Goal: Task Accomplishment & Management: Manage account settings

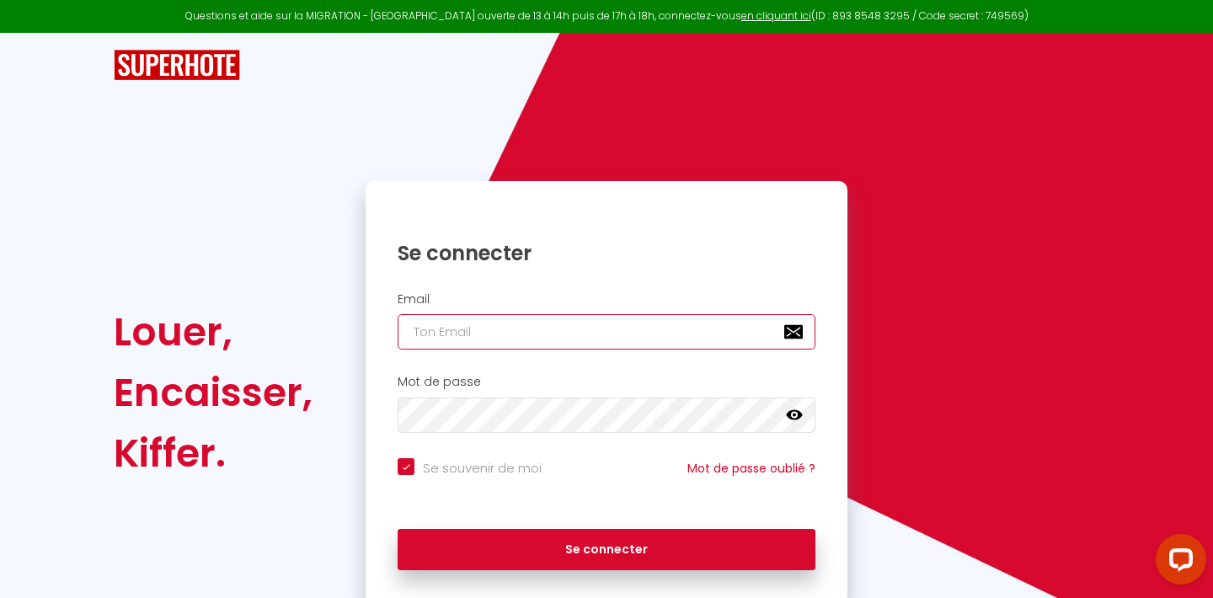
click at [524, 324] on input "email" at bounding box center [607, 331] width 418 height 35
type input "[EMAIL_ADDRESS][DOMAIN_NAME]"
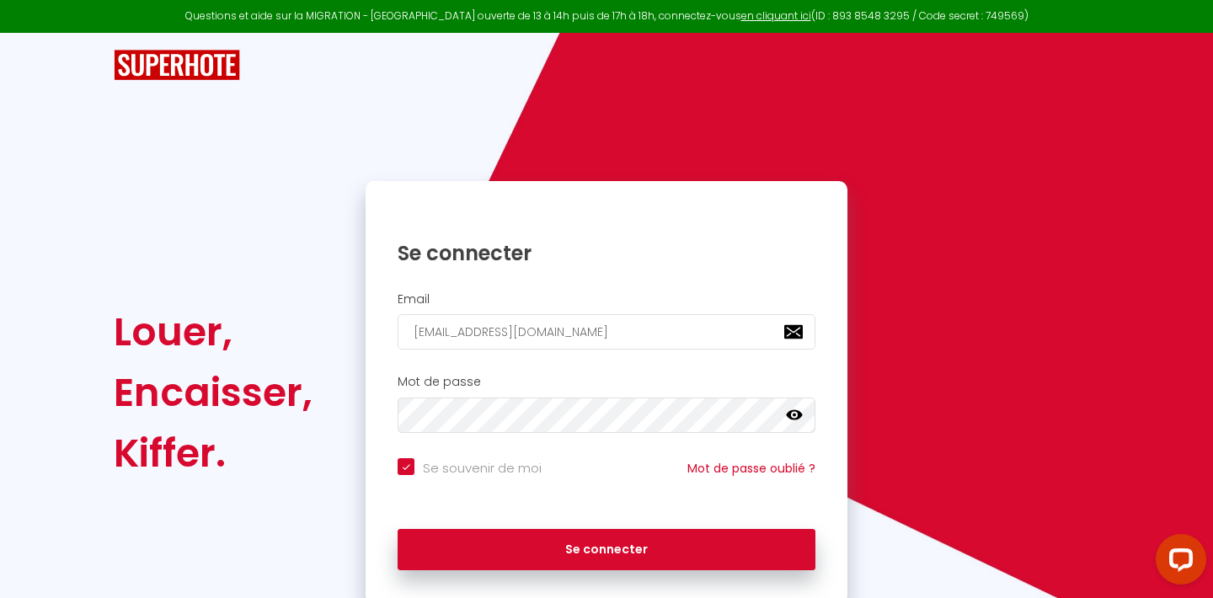
click at [796, 410] on icon at bounding box center [794, 415] width 17 height 10
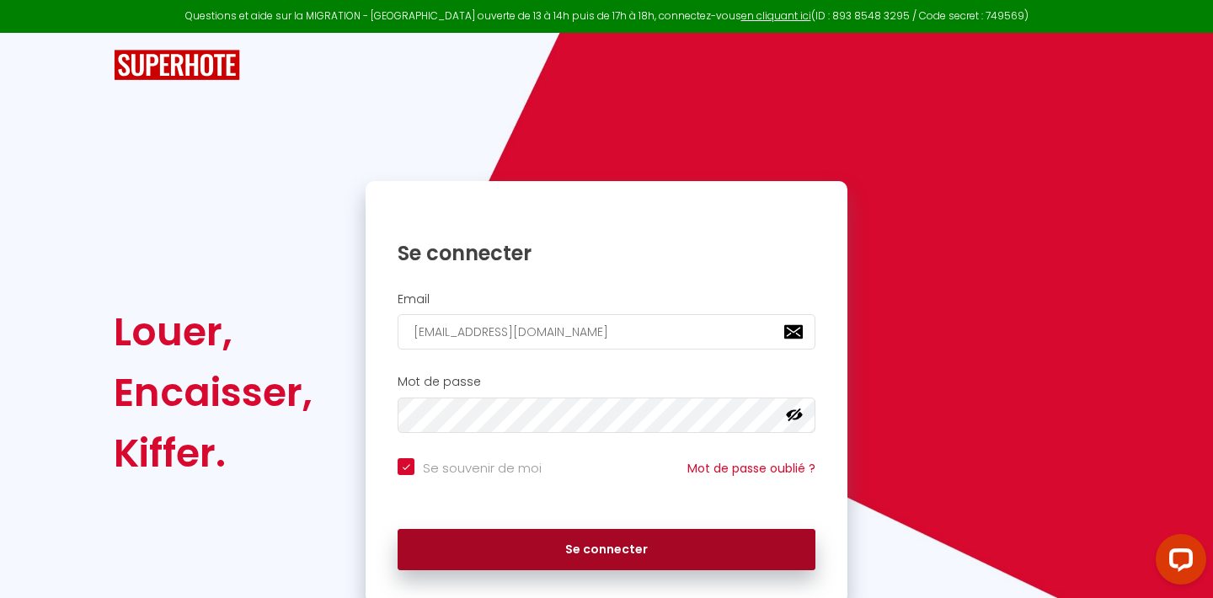
click at [610, 560] on button "Se connecter" at bounding box center [607, 550] width 418 height 42
checkbox input "true"
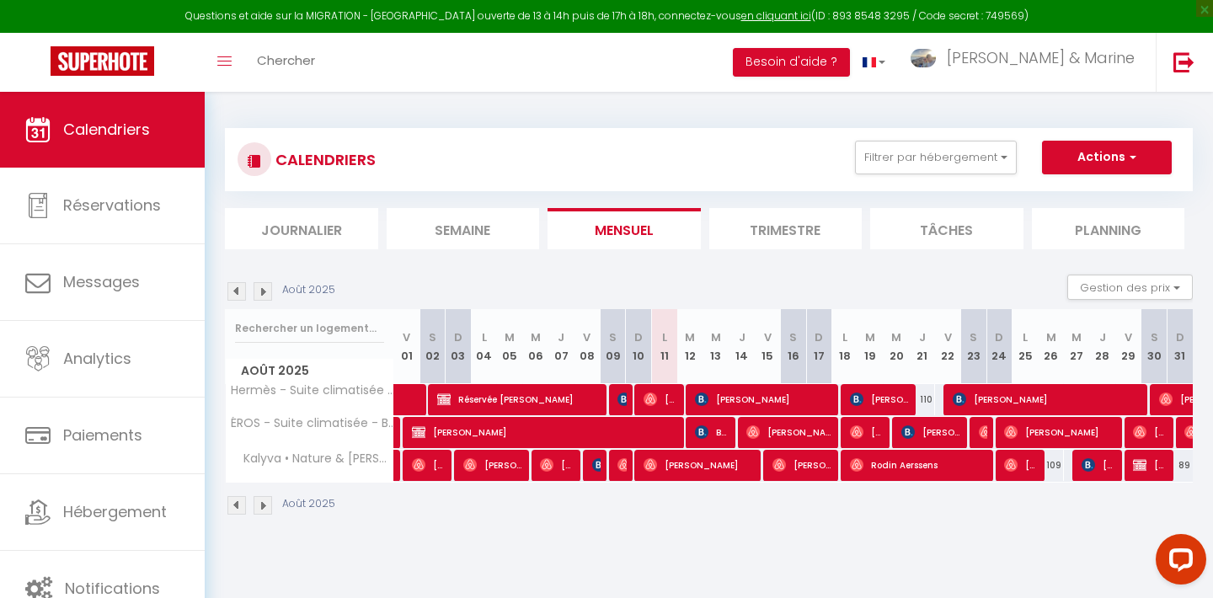
click at [796, 228] on li "Trimestre" at bounding box center [786, 228] width 153 height 41
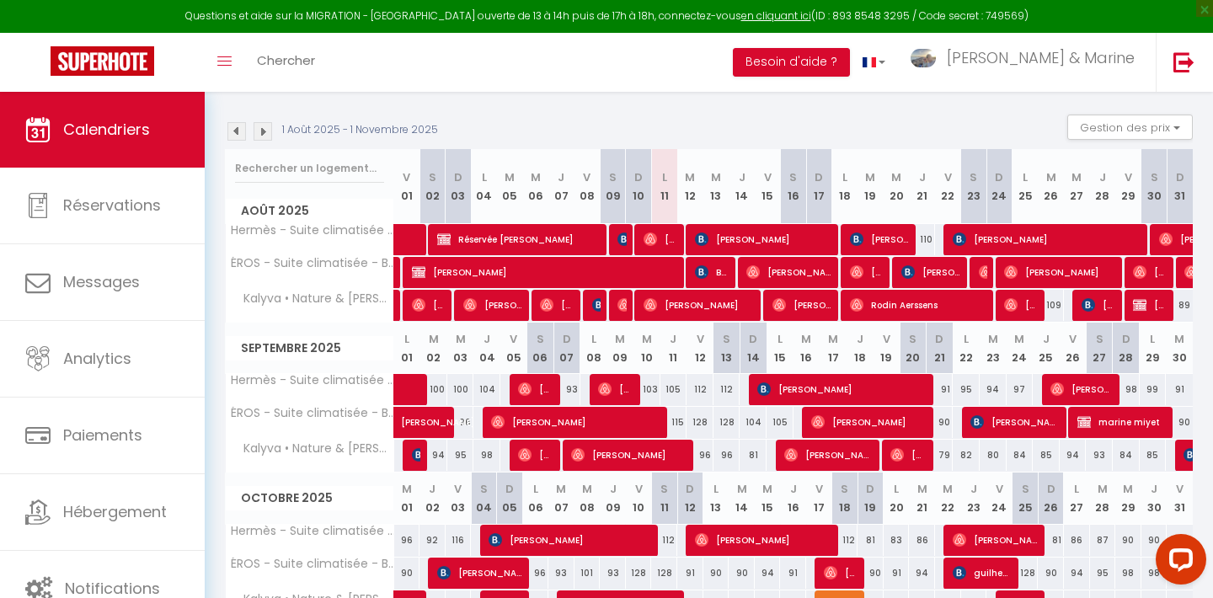
scroll to position [190, 0]
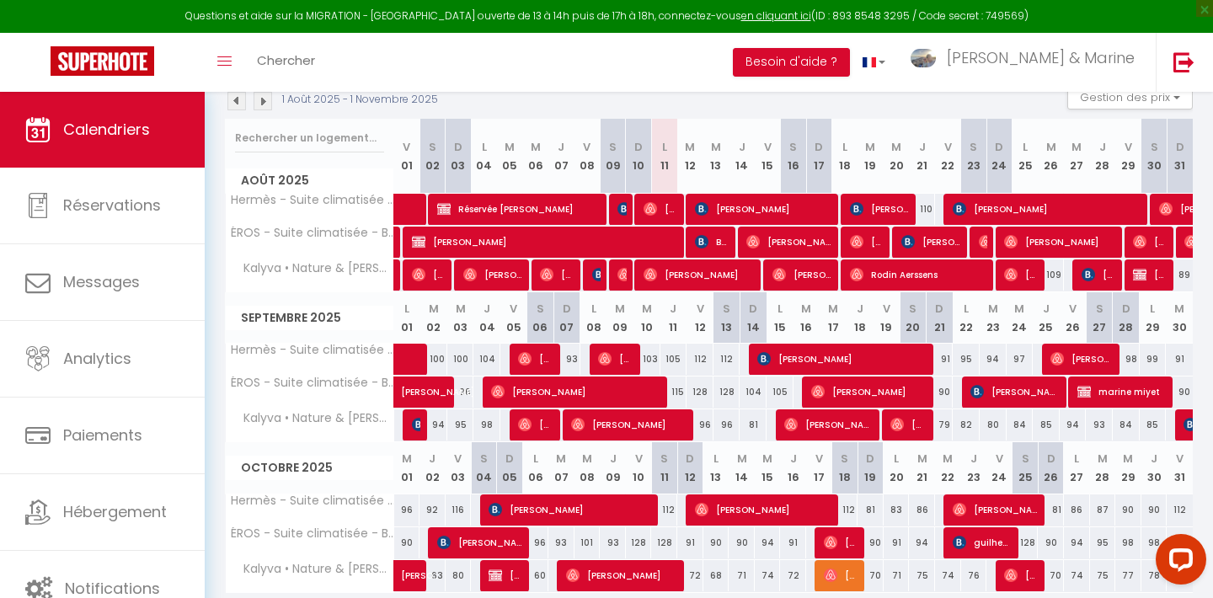
click at [930, 213] on div "110" at bounding box center [922, 209] width 26 height 31
type input "110"
type input "[DEMOGRAPHIC_DATA] 21 Août 2025"
type input "Ven 22 Août 2025"
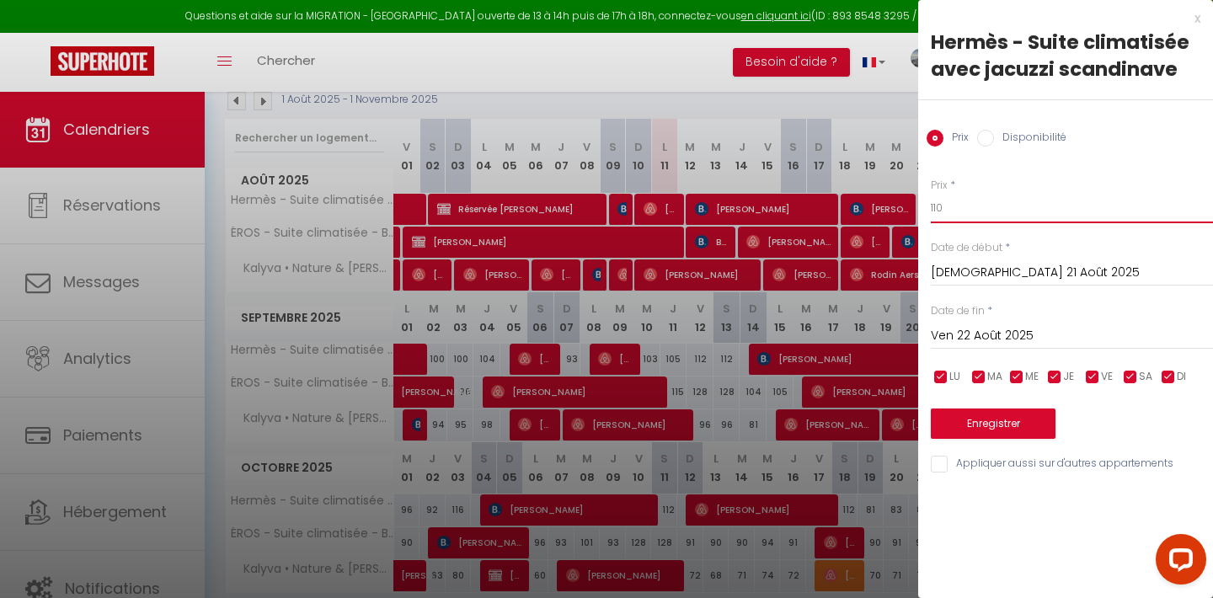
click at [978, 220] on input "110" at bounding box center [1072, 208] width 282 height 30
type input "109"
click at [990, 434] on button "Enregistrer" at bounding box center [993, 424] width 125 height 30
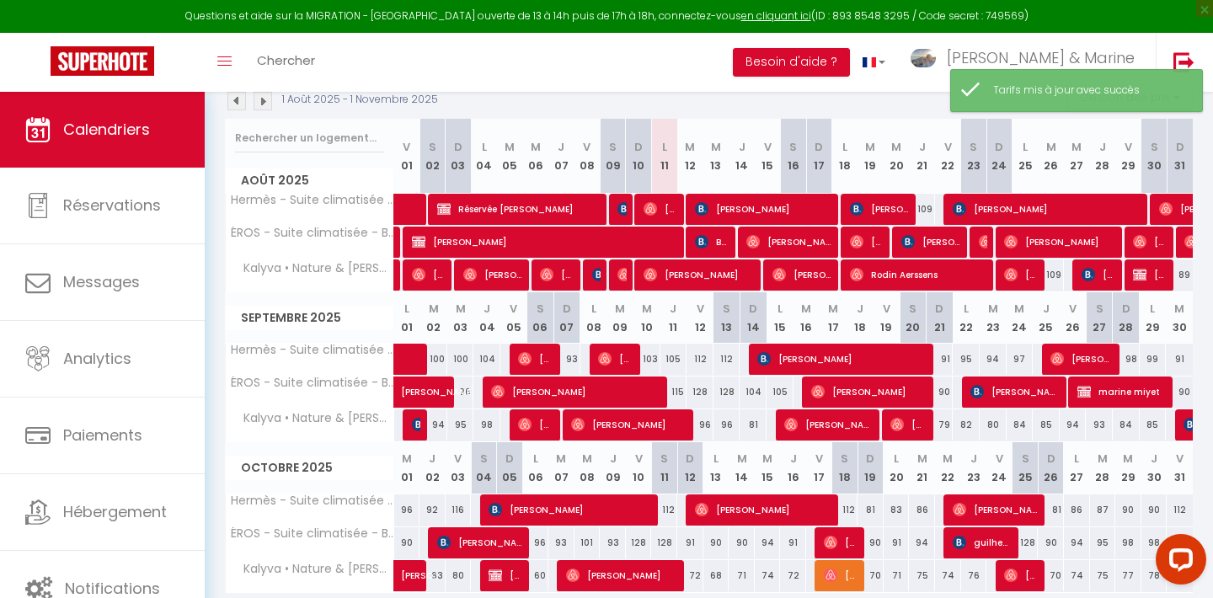
click at [1055, 272] on div "109" at bounding box center [1051, 275] width 26 height 31
type input "109"
type input "[DATE] Août 2025"
type input "Mer 27 Août 2025"
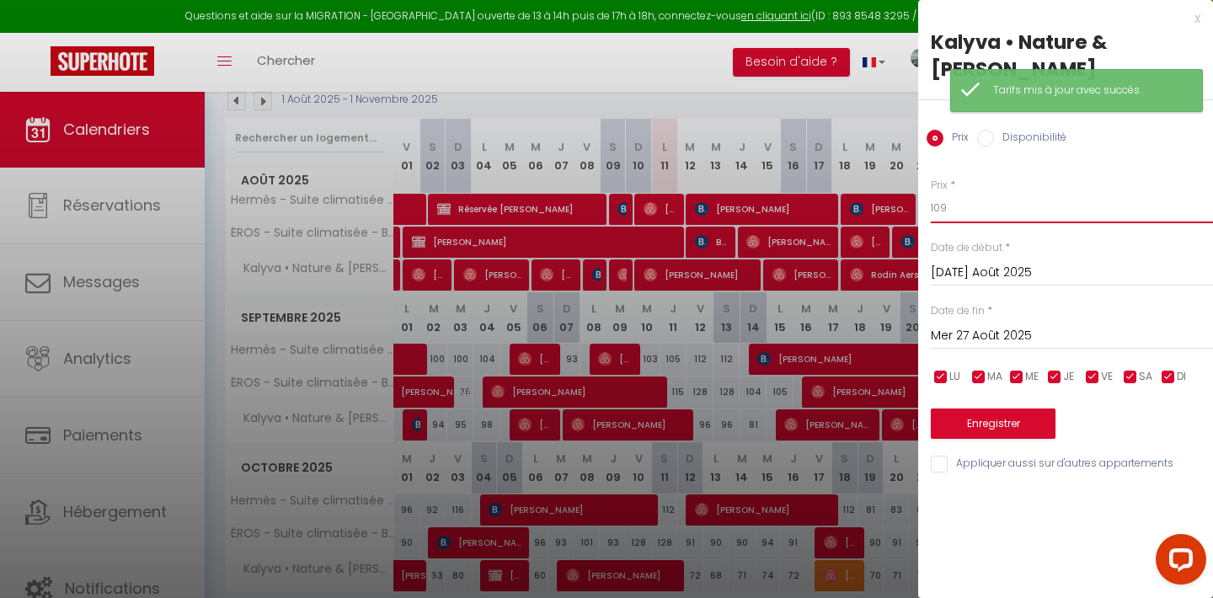
click at [1039, 193] on input "109" at bounding box center [1072, 208] width 282 height 30
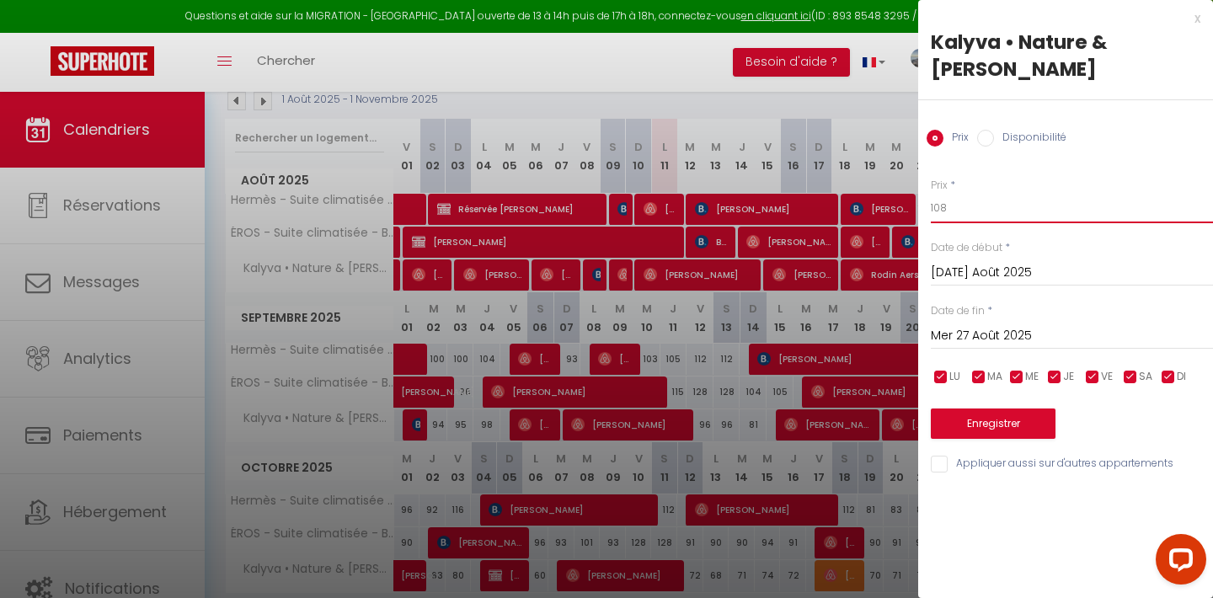
type input "108"
click at [1002, 409] on button "Enregistrer" at bounding box center [993, 424] width 125 height 30
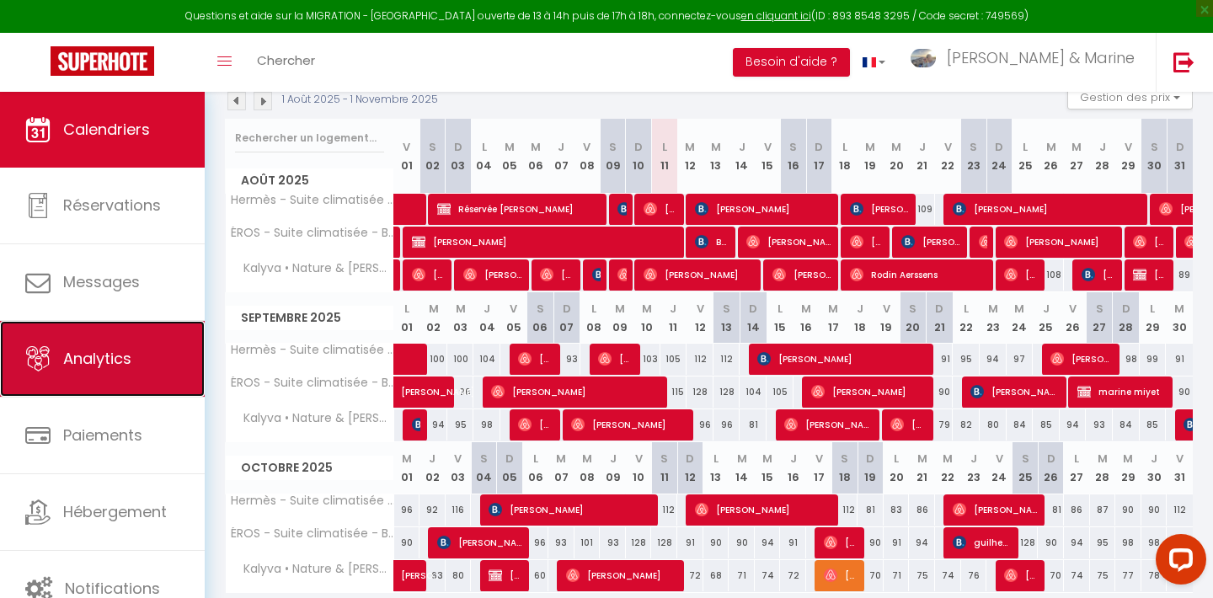
click at [95, 384] on link "Analytics" at bounding box center [102, 359] width 205 height 76
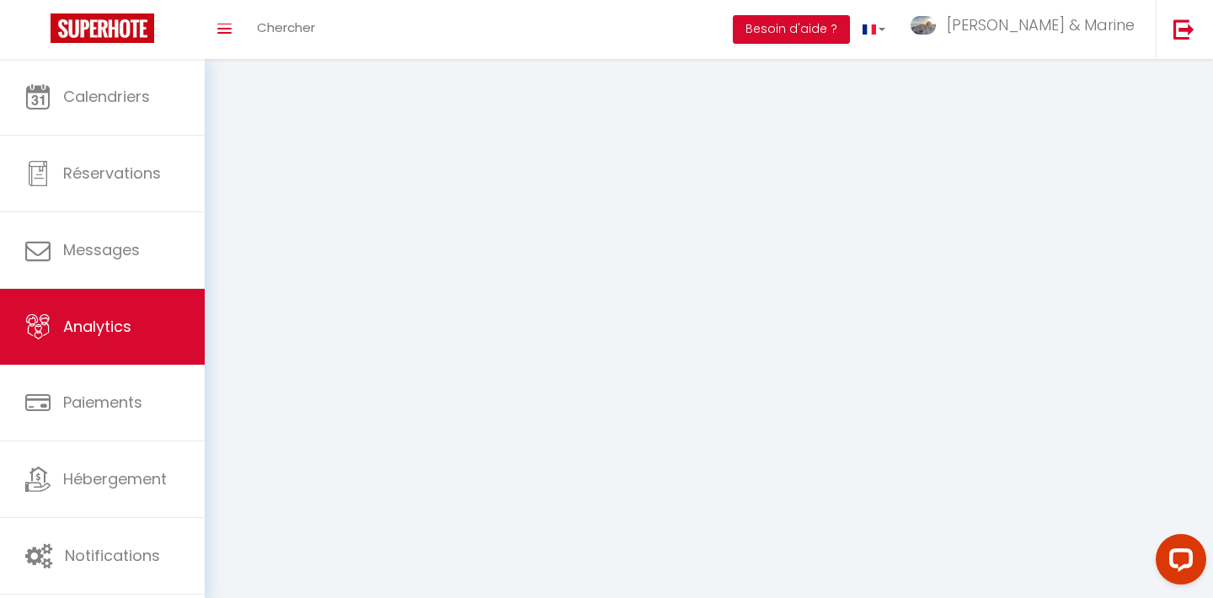
select select "2025"
select select "8"
